Goal: Entertainment & Leisure: Consume media (video, audio)

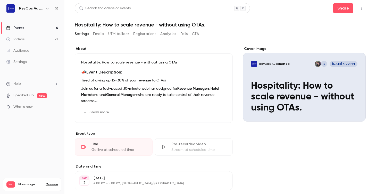
click at [25, 29] on link "Events 4" at bounding box center [32, 27] width 64 height 11
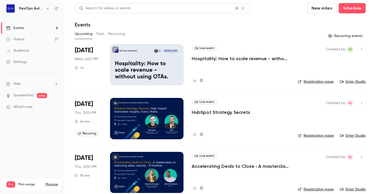
click at [99, 34] on button "Past" at bounding box center [100, 34] width 7 height 8
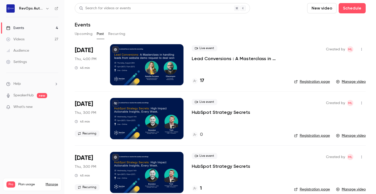
click at [347, 82] on link "Manage video" at bounding box center [351, 81] width 30 height 5
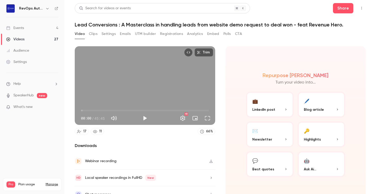
scroll to position [8, 0]
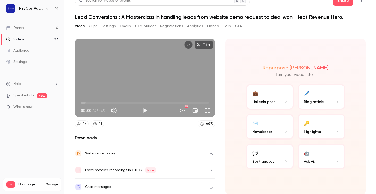
drag, startPoint x: 320, startPoint y: 96, endPoint x: 325, endPoint y: 96, distance: 4.6
click at [325, 96] on button "🖊️ Blog article" at bounding box center [320, 97] width 47 height 26
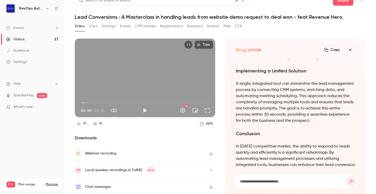
scroll to position [-36, 0]
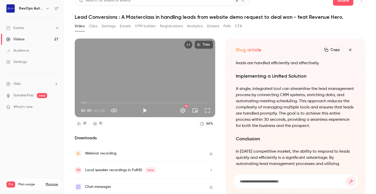
click at [97, 26] on button "Clips" at bounding box center [93, 26] width 8 height 8
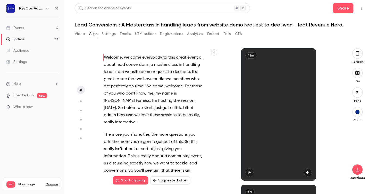
scroll to position [137, 0]
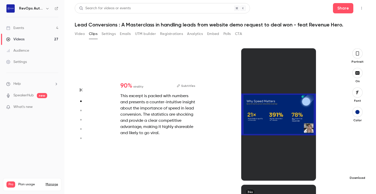
click at [357, 171] on icon "button" at bounding box center [357, 170] width 6 height 4
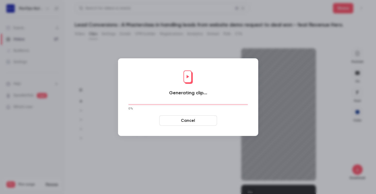
drag, startPoint x: 357, startPoint y: 171, endPoint x: 128, endPoint y: 48, distance: 260.0
click at [128, 48] on div at bounding box center [188, 97] width 376 height 194
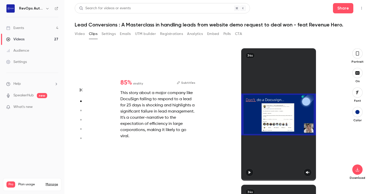
type input "*"
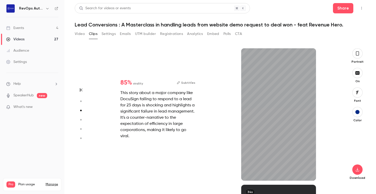
scroll to position [273, 0]
click at [356, 169] on icon "button" at bounding box center [357, 170] width 6 height 4
click at [149, 167] on div "85 % virality Subtitles This story about a major company like DocuSign failing …" at bounding box center [217, 114] width 241 height 133
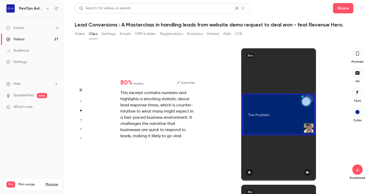
type input "*"
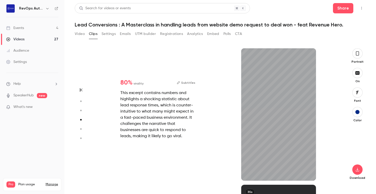
scroll to position [410, 0]
click at [357, 170] on icon "button" at bounding box center [356, 170] width 3 height 4
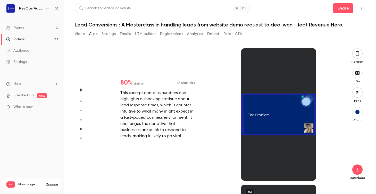
type input "*"
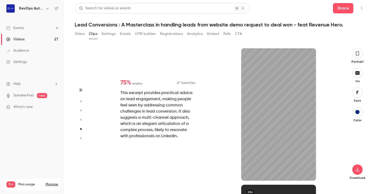
scroll to position [547, 0]
click at [359, 169] on icon "button" at bounding box center [357, 170] width 6 height 4
type input "*"
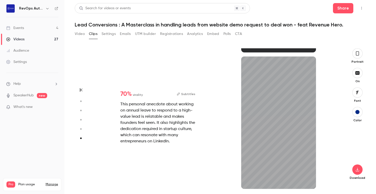
scroll to position [675, 0]
click at [335, 121] on div "26s" at bounding box center [278, 123] width 121 height 133
type input "**"
